Goal: Task Accomplishment & Management: Complete application form

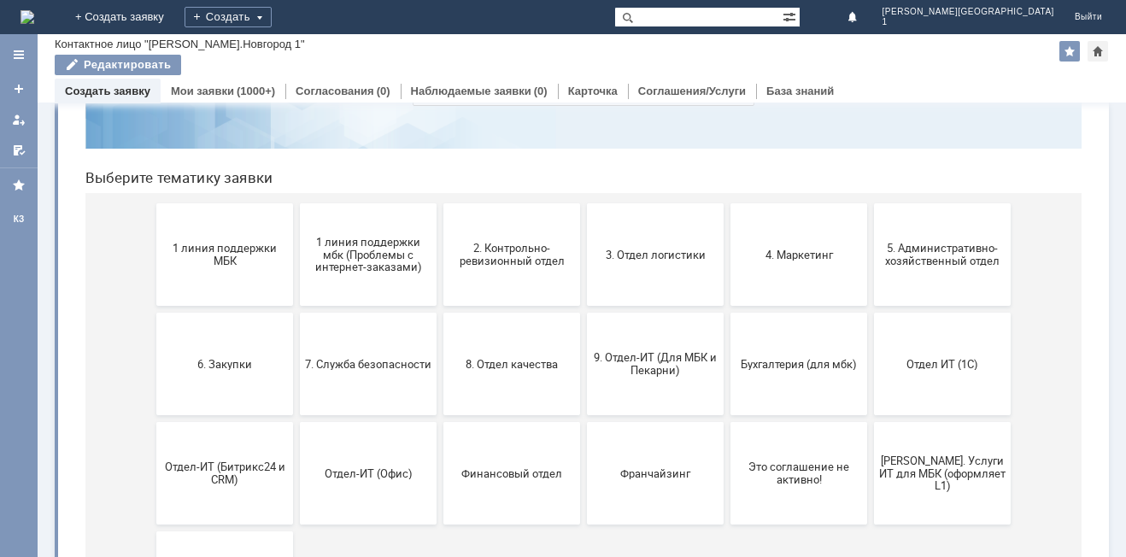
scroll to position [85, 0]
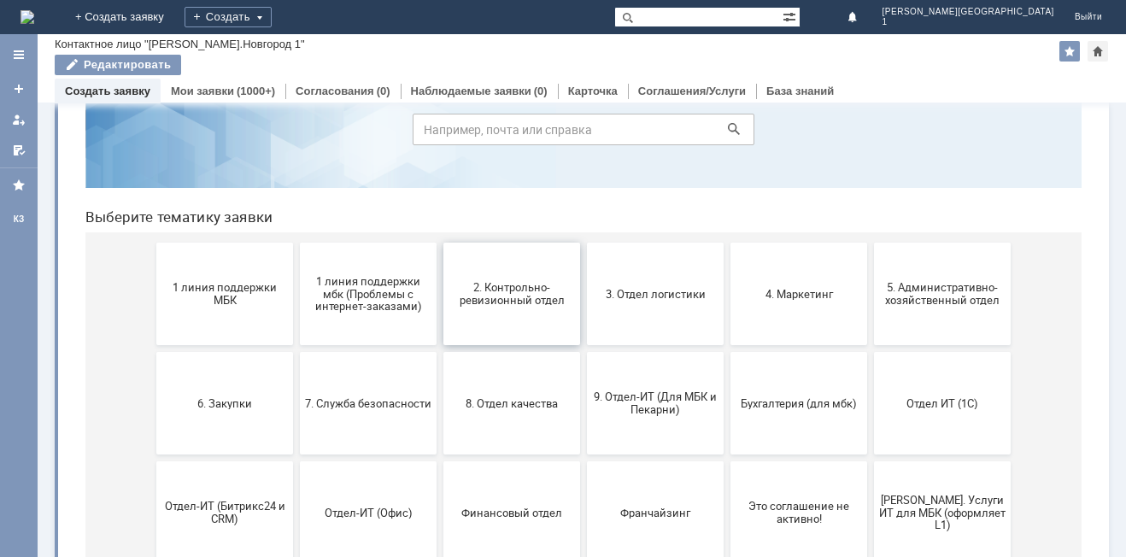
click at [519, 288] on span "2. Контрольно-ревизионный отдел" at bounding box center [511, 294] width 126 height 26
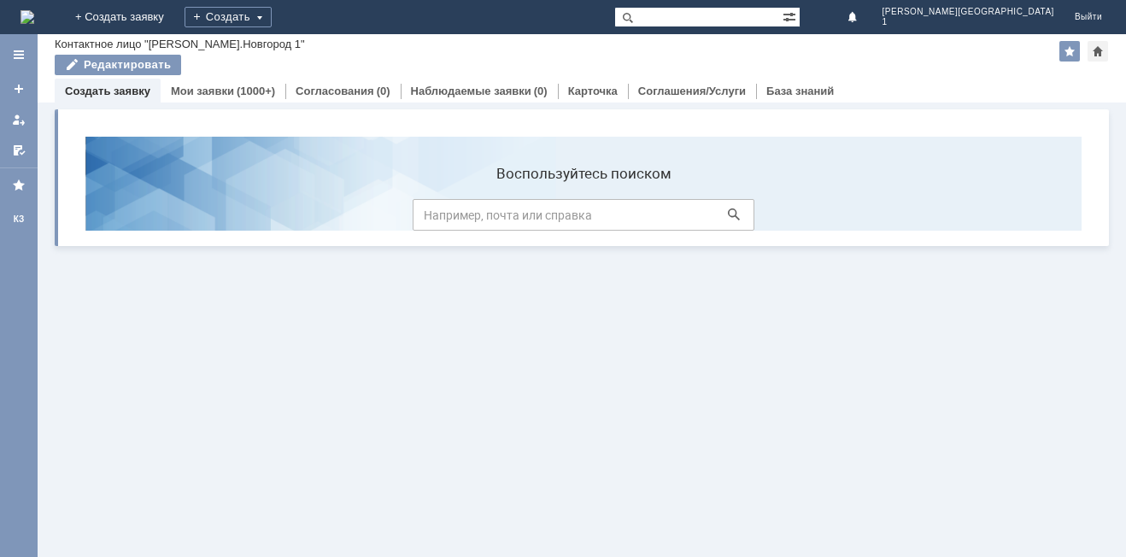
click at [519, 263] on html "Воспользуйтесь поиском Выберите тематику заявки 1 линия поддержки МБК 1 линия п…" at bounding box center [583, 452] width 1023 height 659
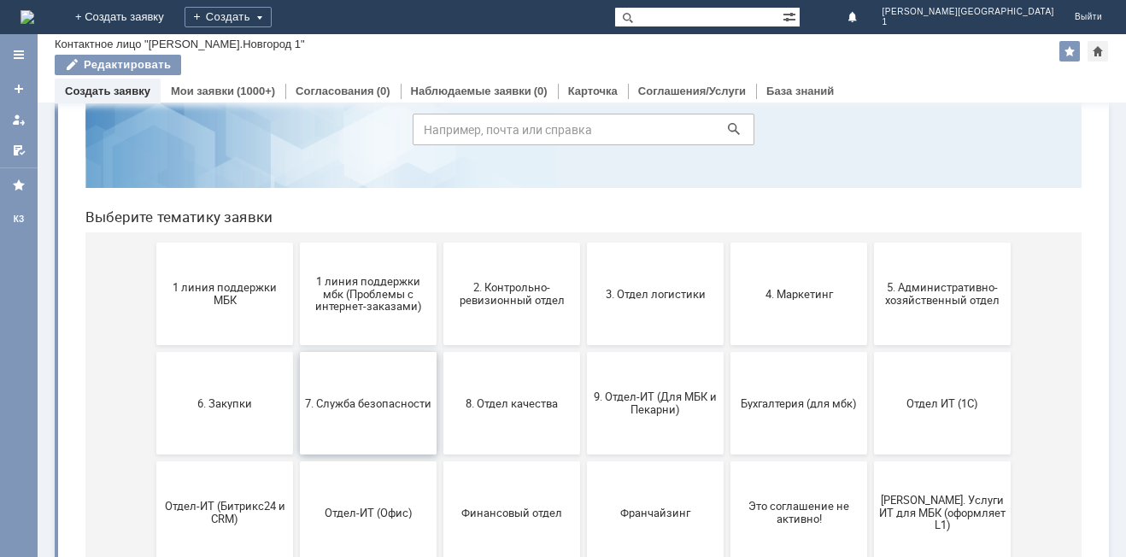
click at [365, 409] on span "7. Служба безопасности" at bounding box center [368, 402] width 126 height 13
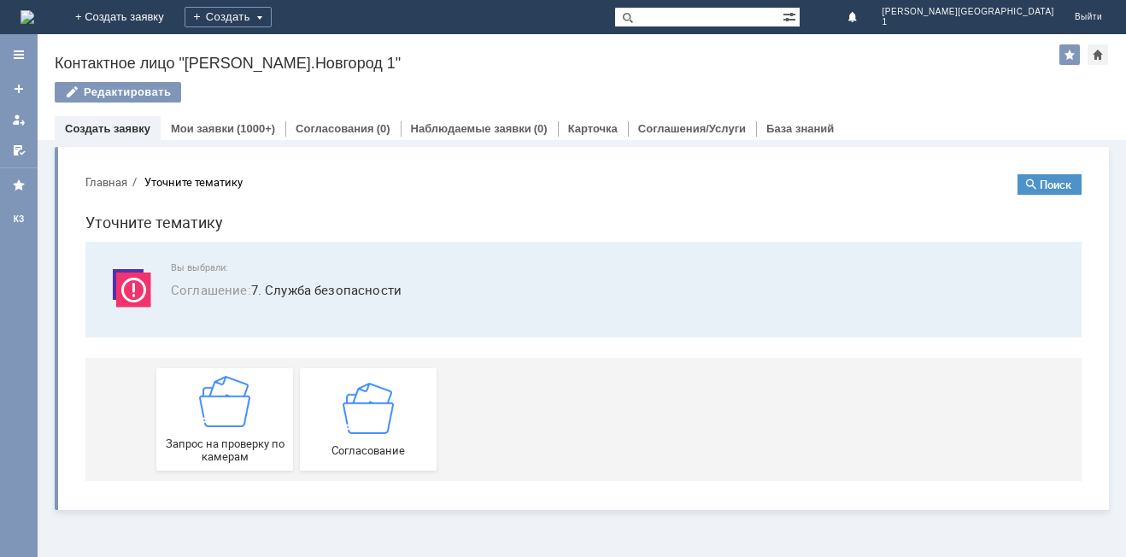
click at [569, 334] on div "Вы выбрали: Соглашение : 7. Служба безопасности" at bounding box center [583, 290] width 996 height 96
click at [231, 431] on div "Запрос на проверку по камерам" at bounding box center [224, 419] width 126 height 87
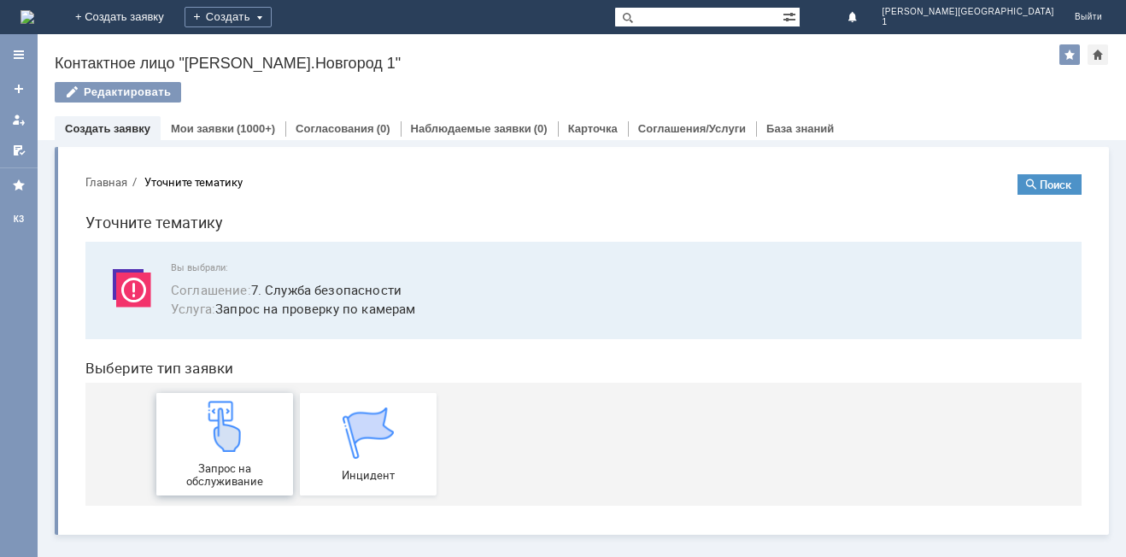
click at [231, 431] on img at bounding box center [224, 426] width 51 height 51
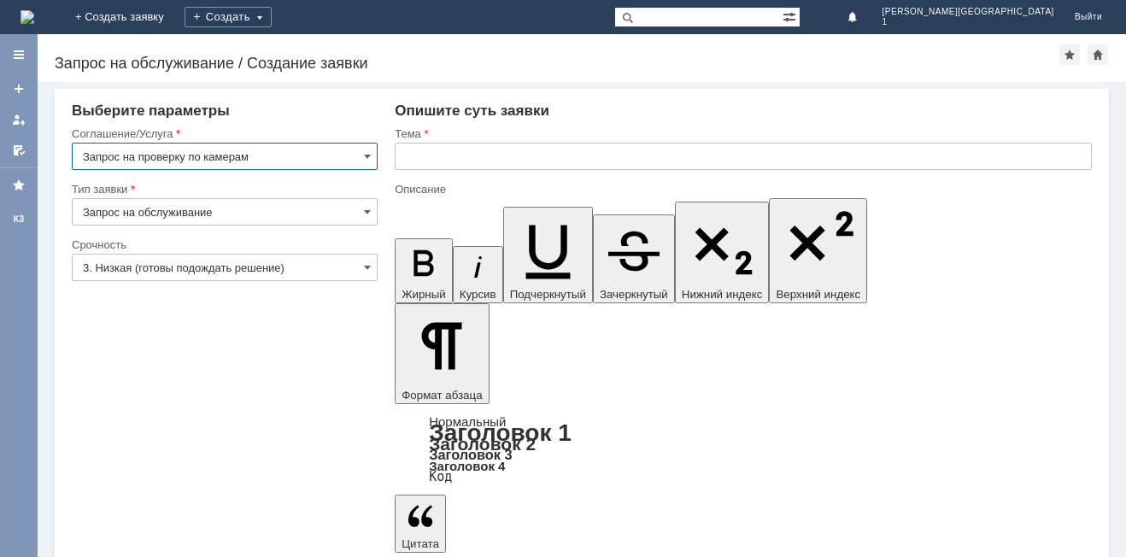
click at [476, 161] on input "text" at bounding box center [743, 156] width 697 height 27
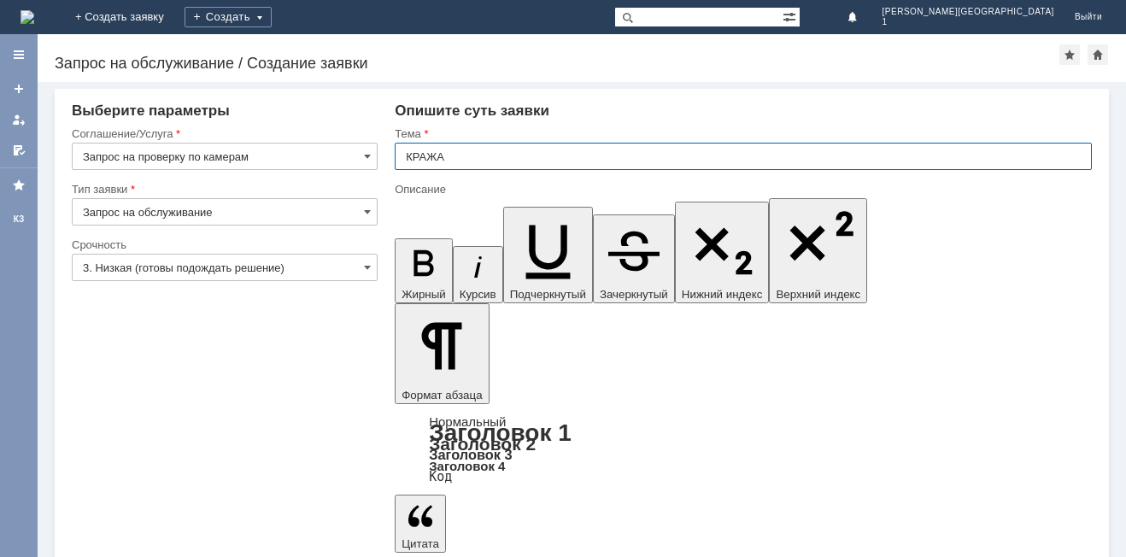
type input "КРАЖА"
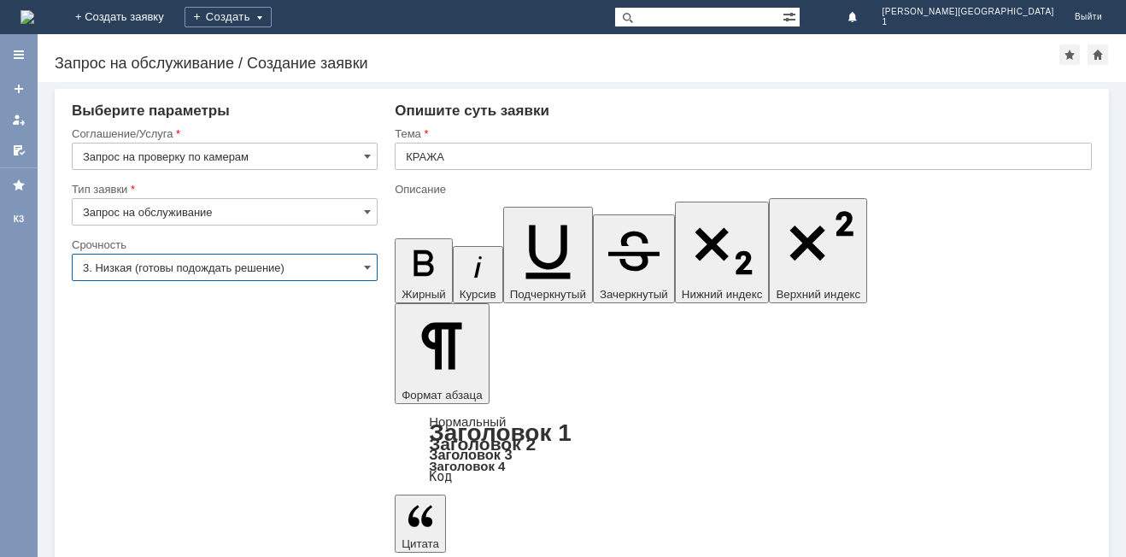
click at [354, 269] on input "3. Низкая (готовы подождать решение)" at bounding box center [225, 267] width 306 height 27
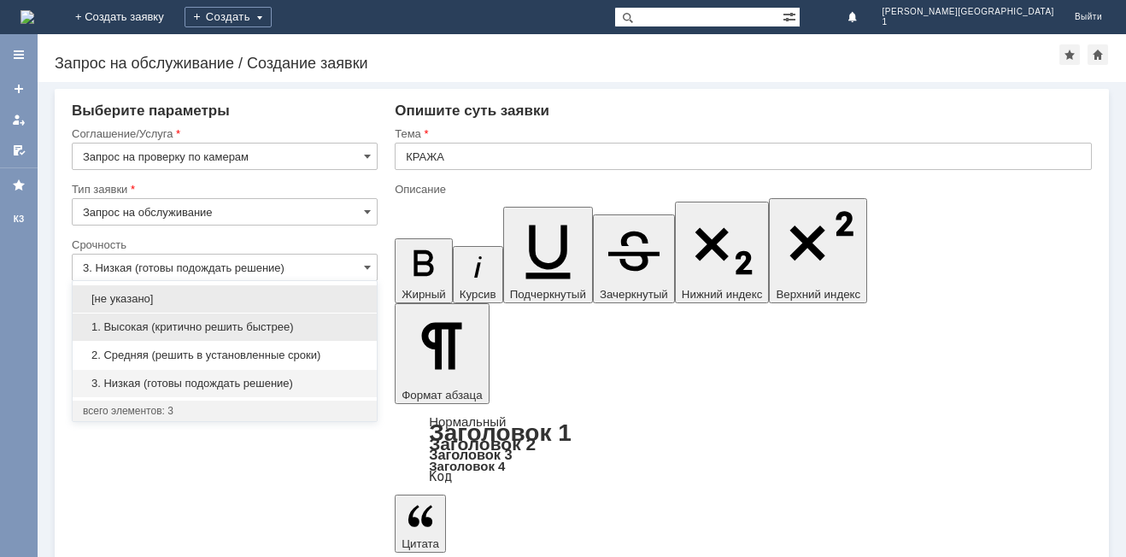
click at [130, 323] on span "1. Высокая (критично решить быстрее)" at bounding box center [225, 327] width 284 height 14
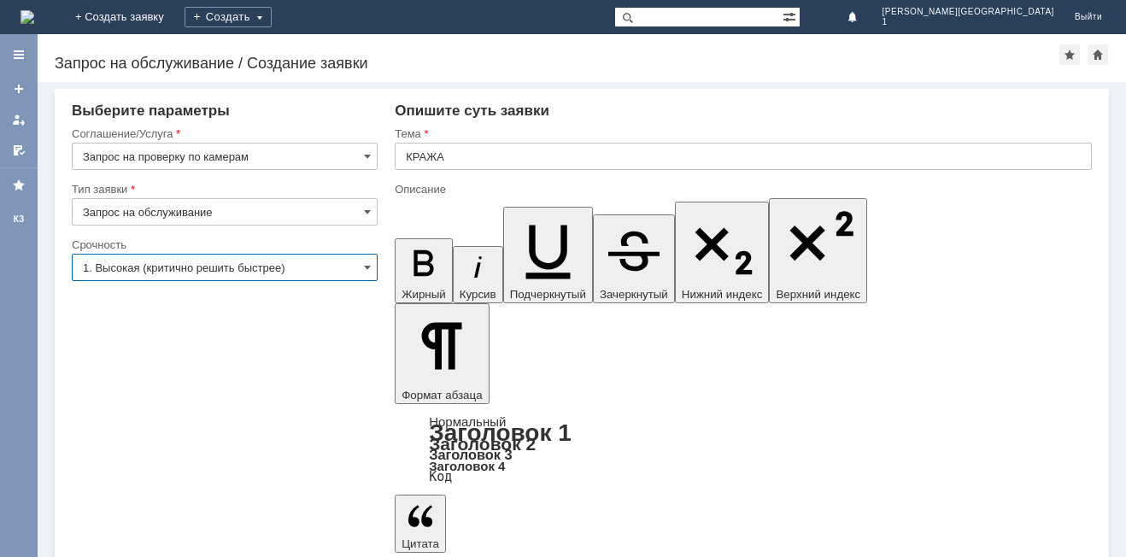
type input "1. Высокая (критично решить быстрее)"
click at [611, 163] on input "КРАЖА" at bounding box center [743, 156] width 697 height 27
